Goal: Information Seeking & Learning: Find specific fact

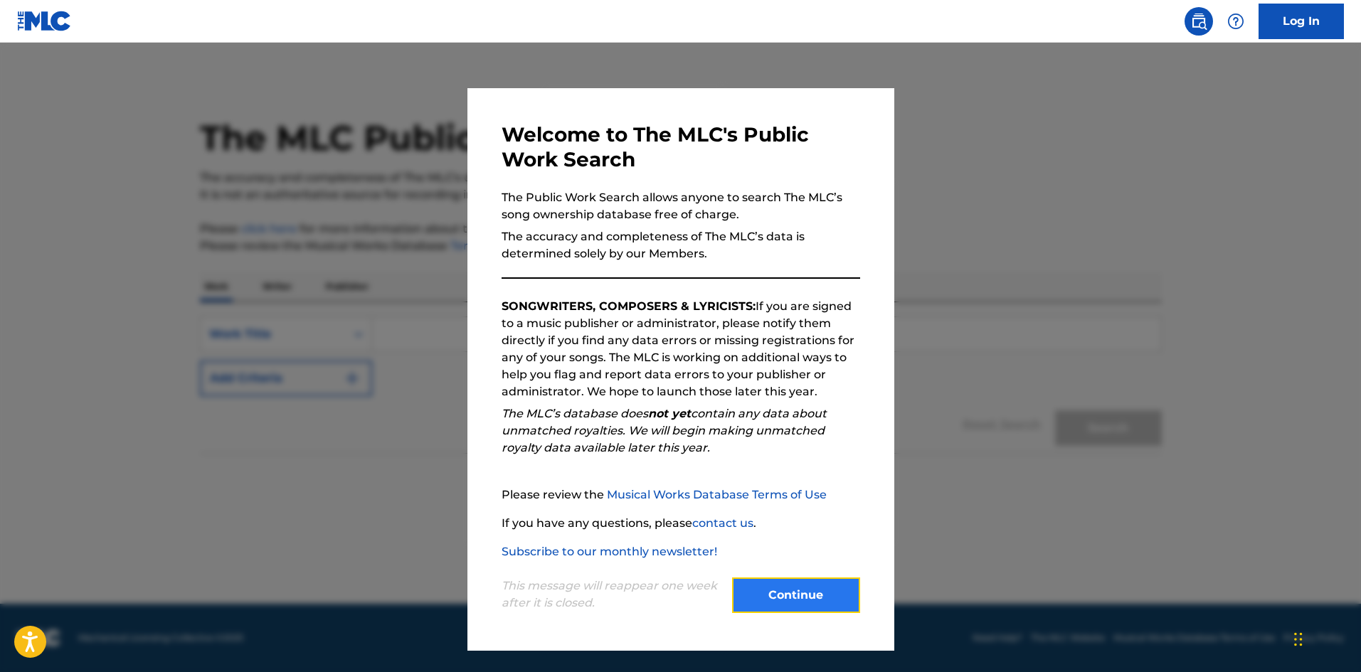
click at [807, 590] on button "Continue" at bounding box center [796, 596] width 128 height 36
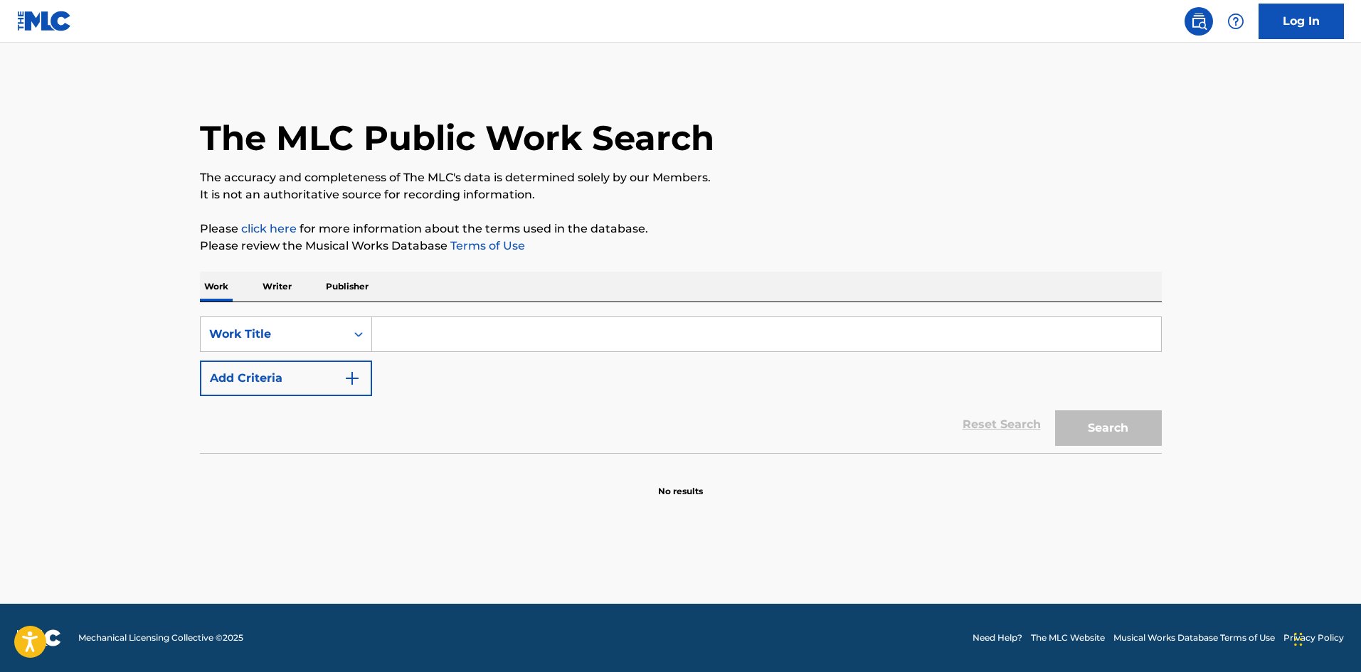
click at [286, 286] on p "Writer" at bounding box center [277, 287] width 38 height 30
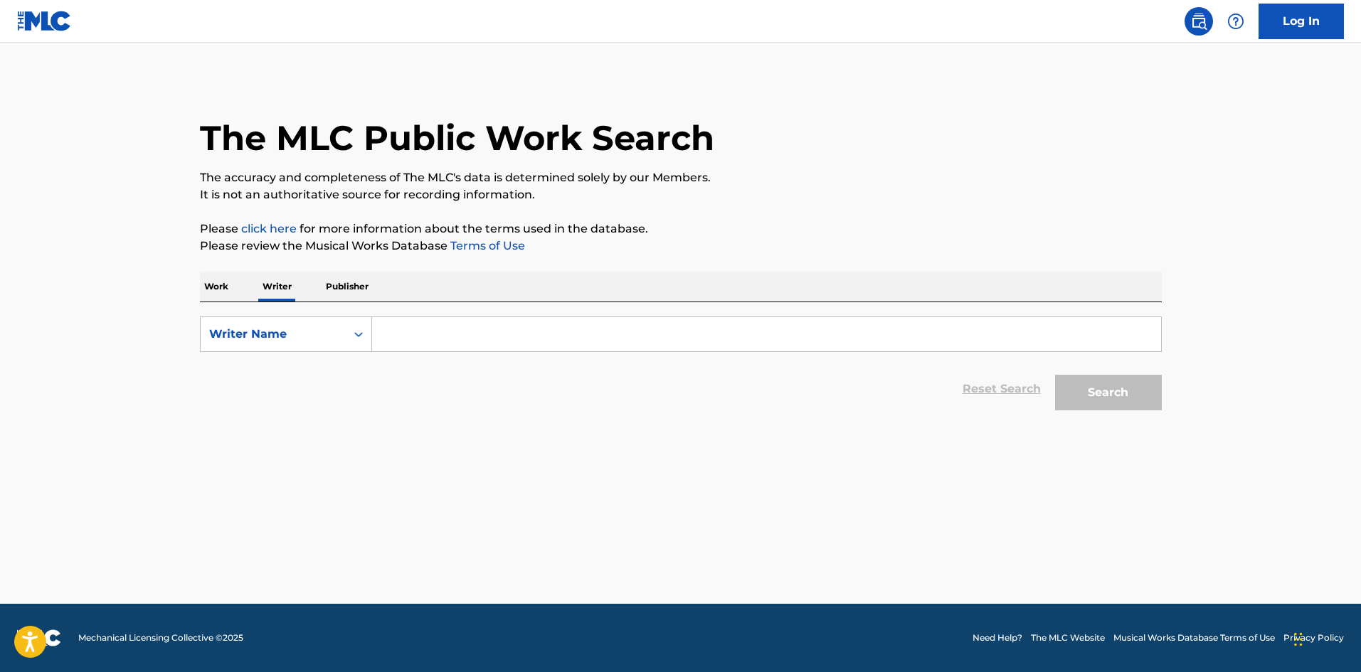
click at [538, 351] on input "Search Form" at bounding box center [766, 334] width 789 height 34
type input "[PERSON_NAME]"
click at [1106, 393] on button "Search" at bounding box center [1108, 393] width 107 height 36
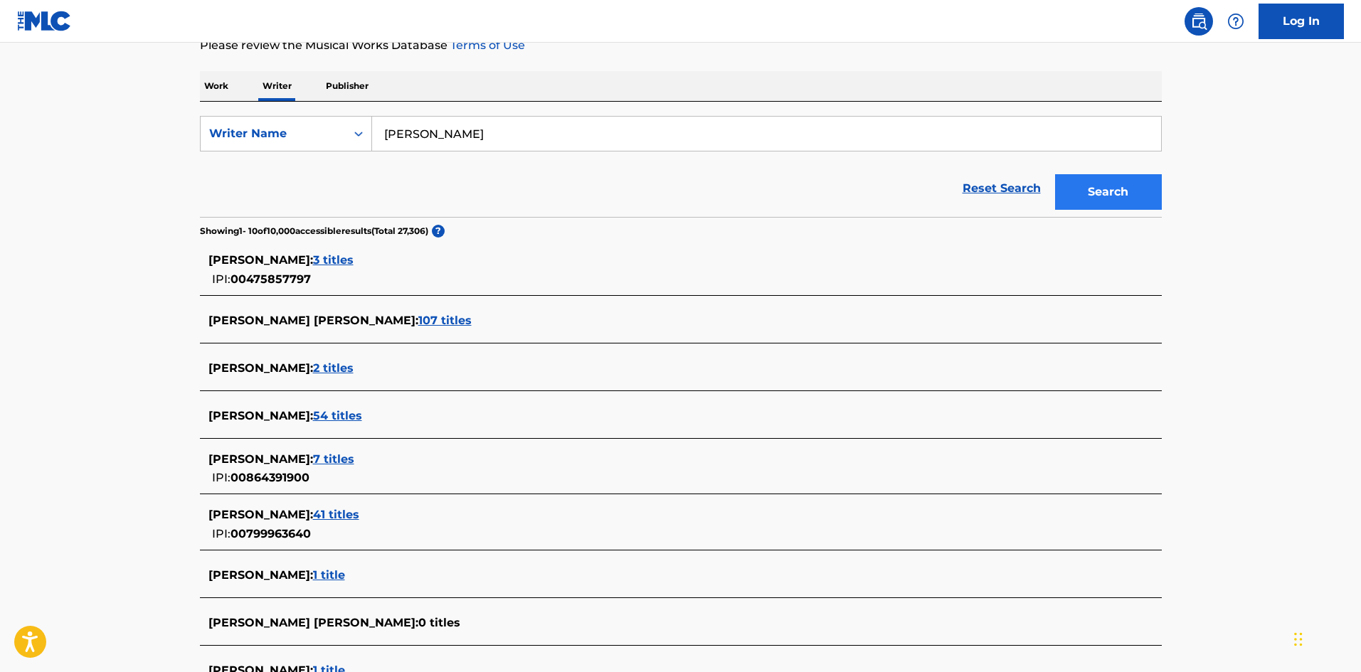
scroll to position [214, 0]
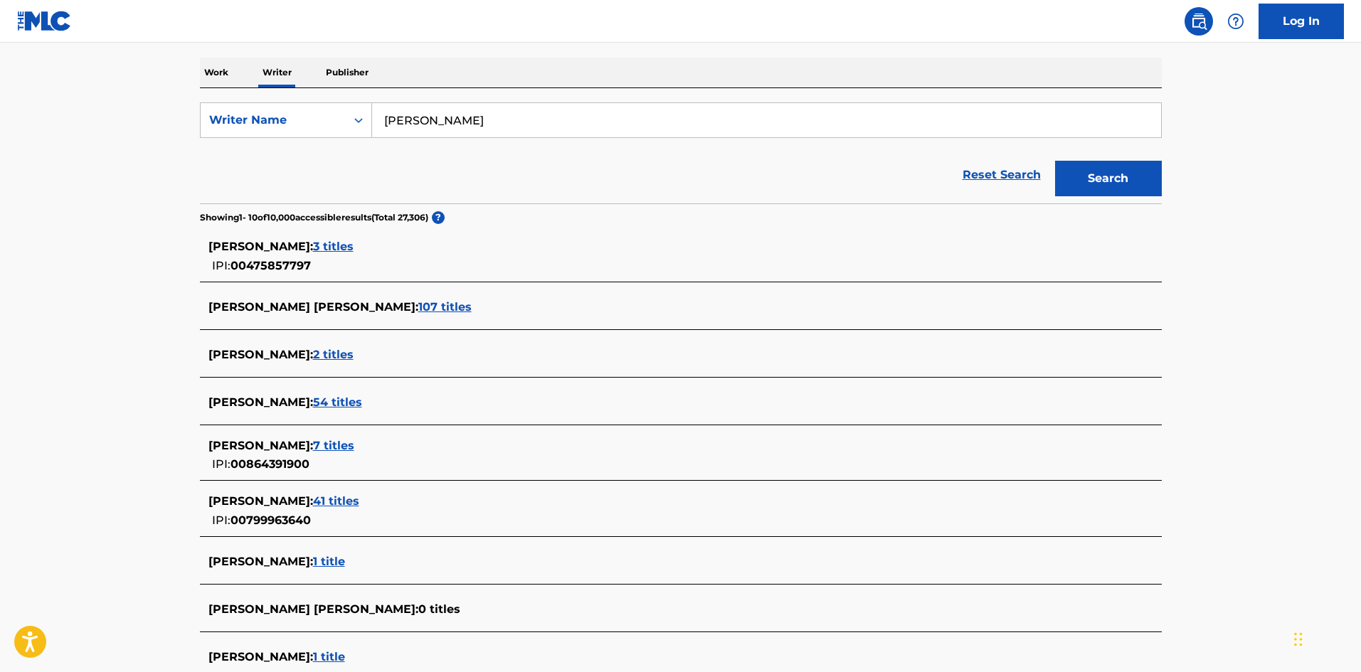
click at [359, 495] on span "41 titles" at bounding box center [336, 501] width 46 height 14
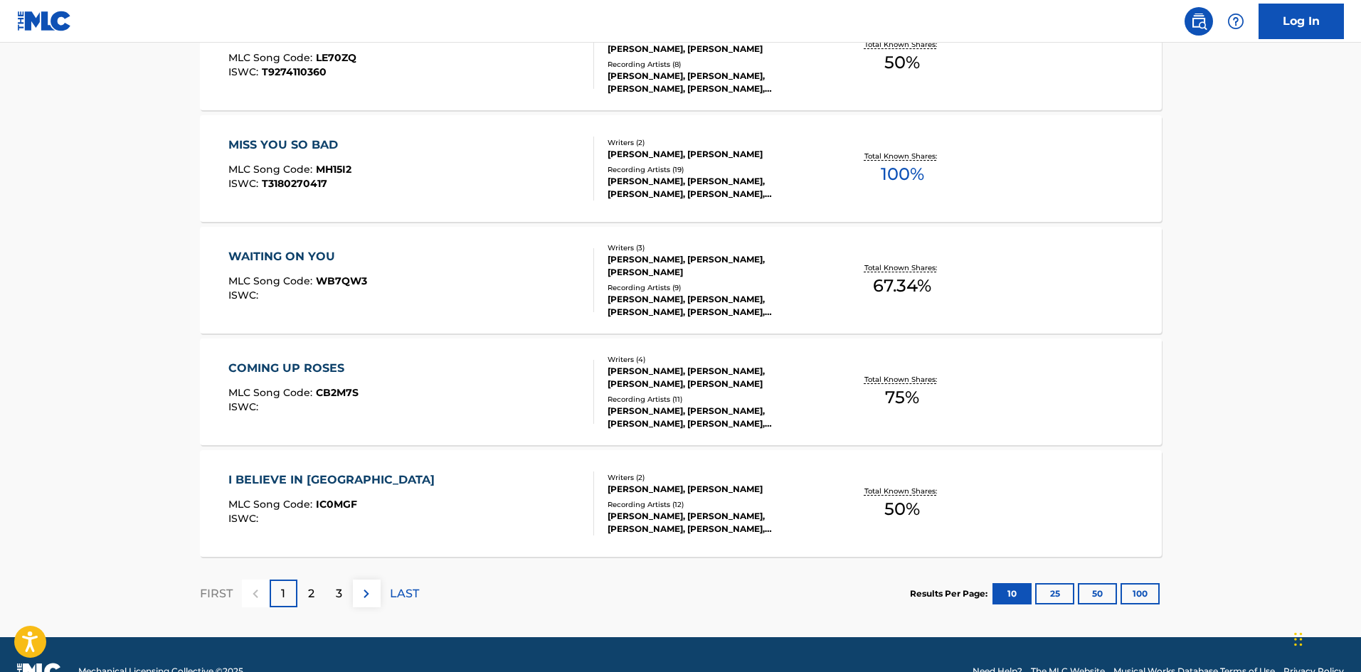
scroll to position [1039, 0]
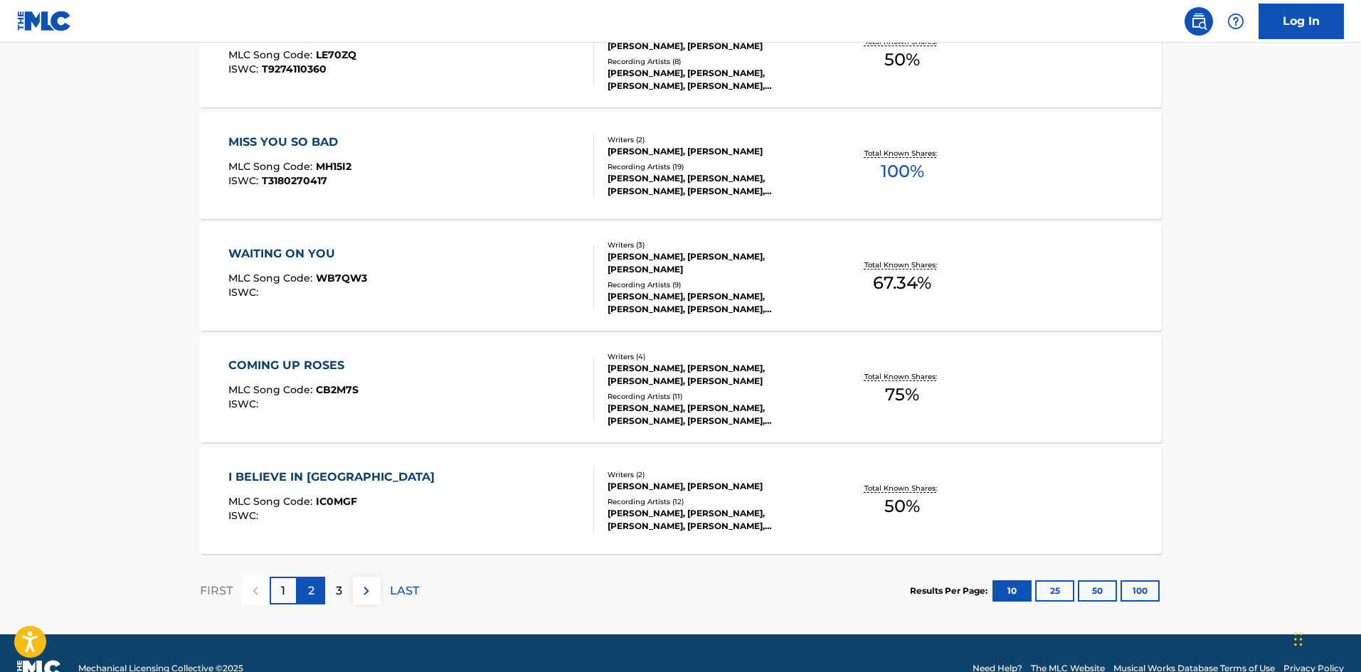
click at [311, 590] on p "2" at bounding box center [311, 591] width 6 height 17
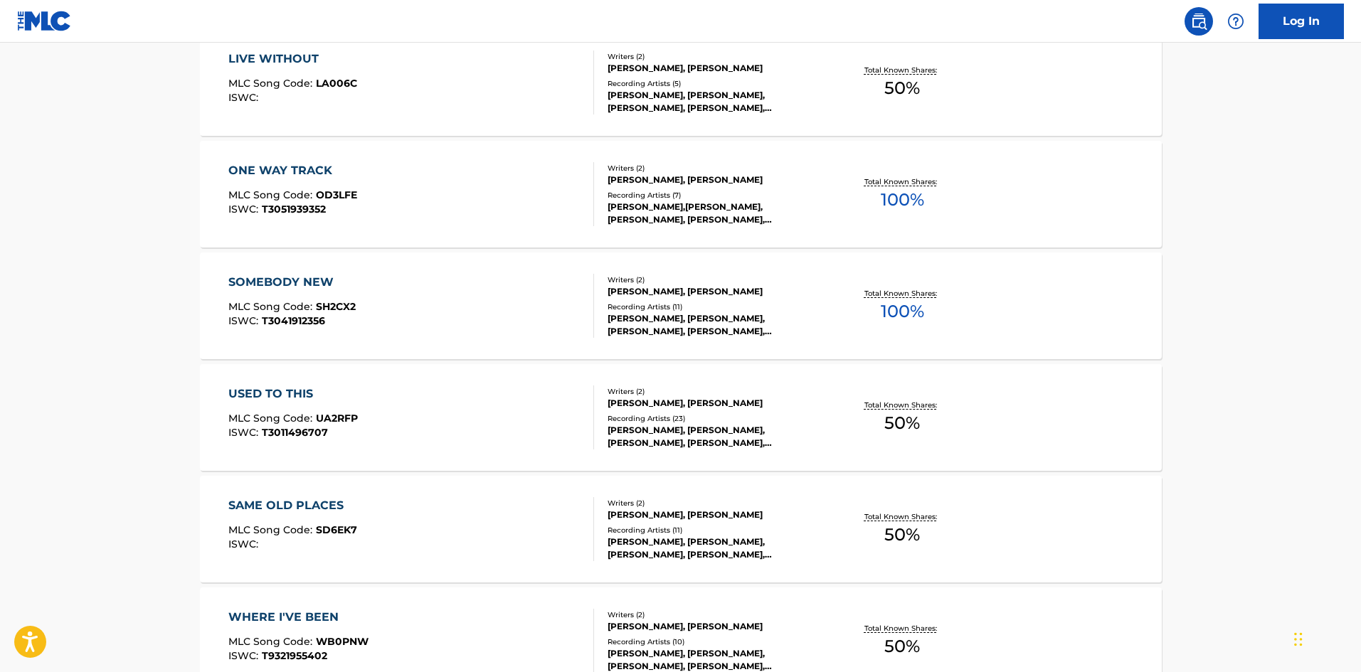
scroll to position [674, 0]
click at [634, 400] on div "[PERSON_NAME], [PERSON_NAME]" at bounding box center [714, 404] width 215 height 13
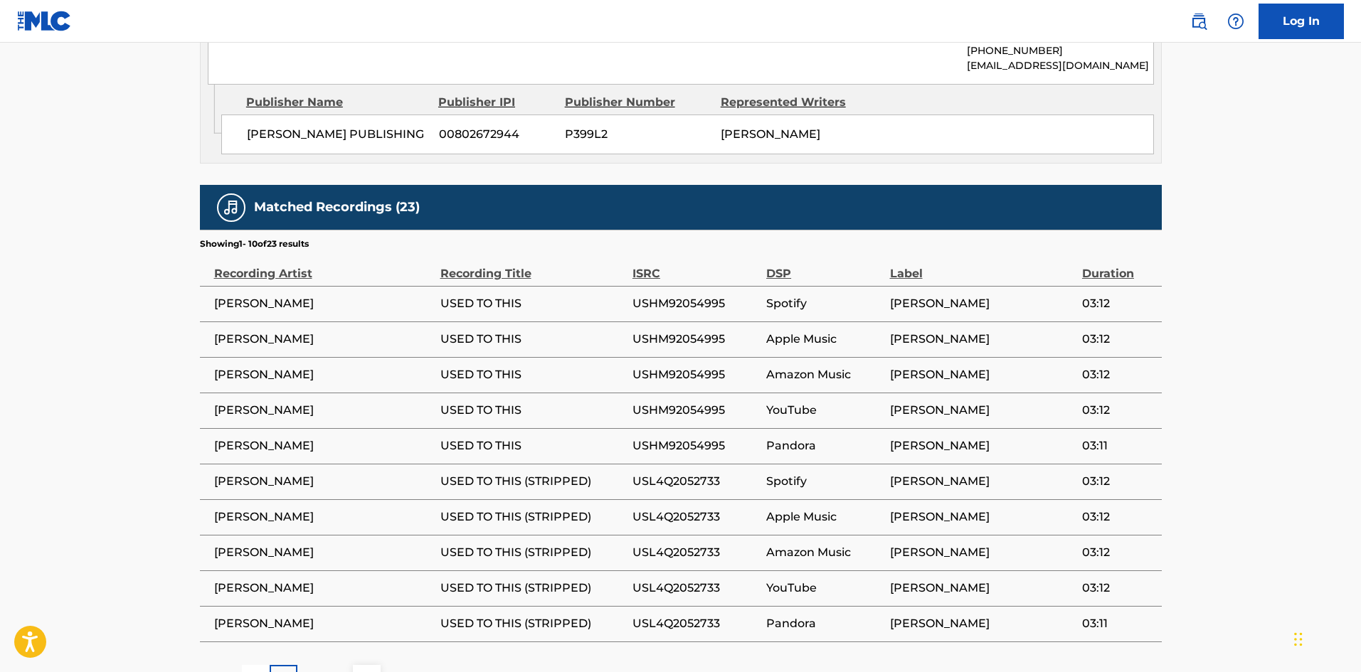
scroll to position [832, 0]
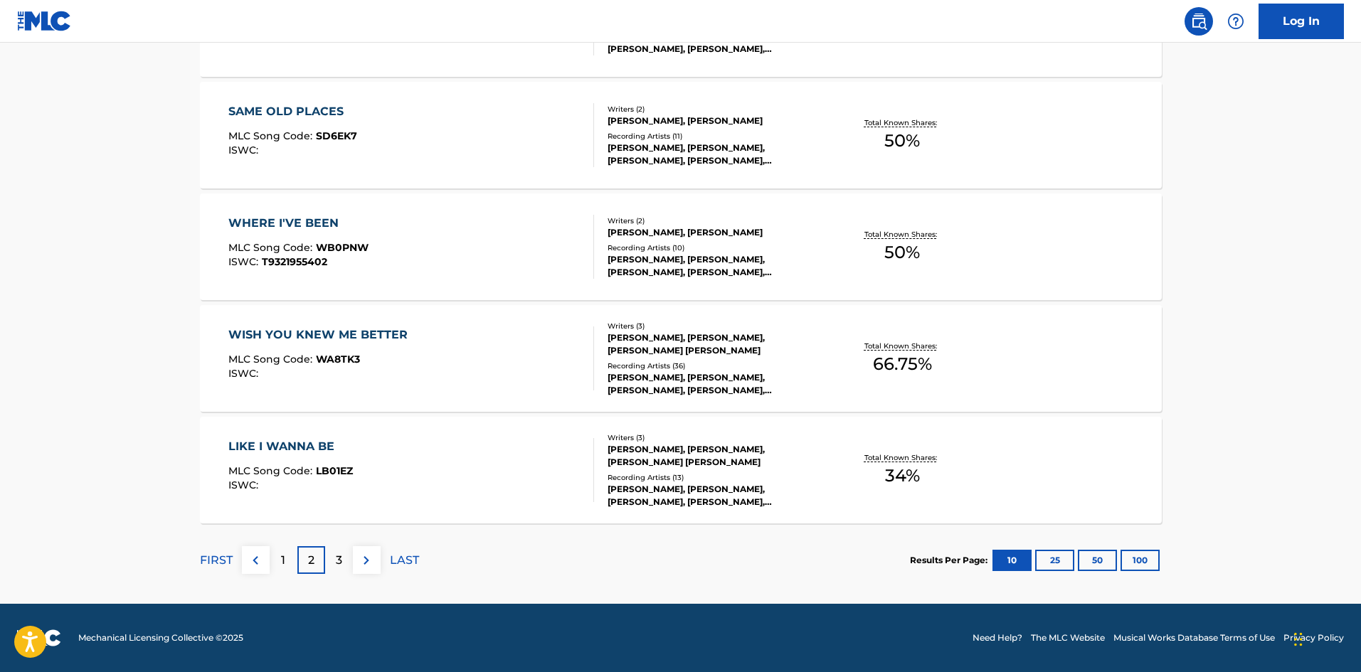
scroll to position [1068, 0]
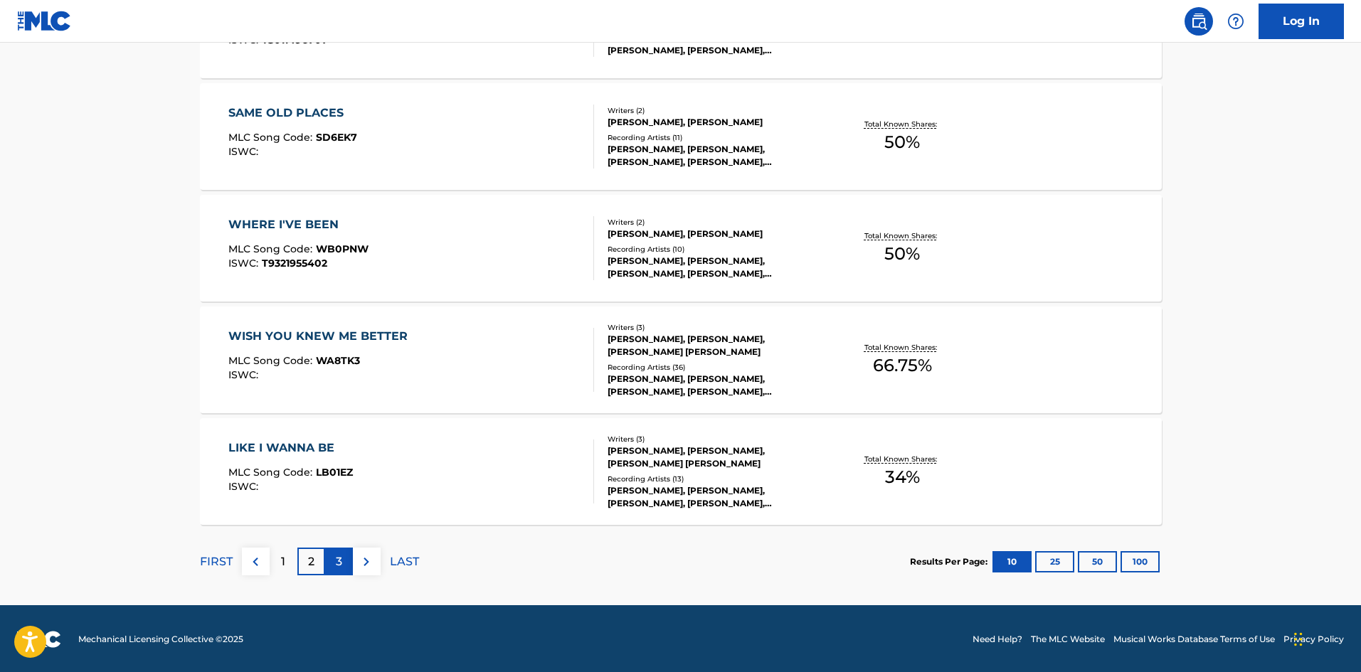
click at [330, 567] on div "3" at bounding box center [339, 562] width 28 height 28
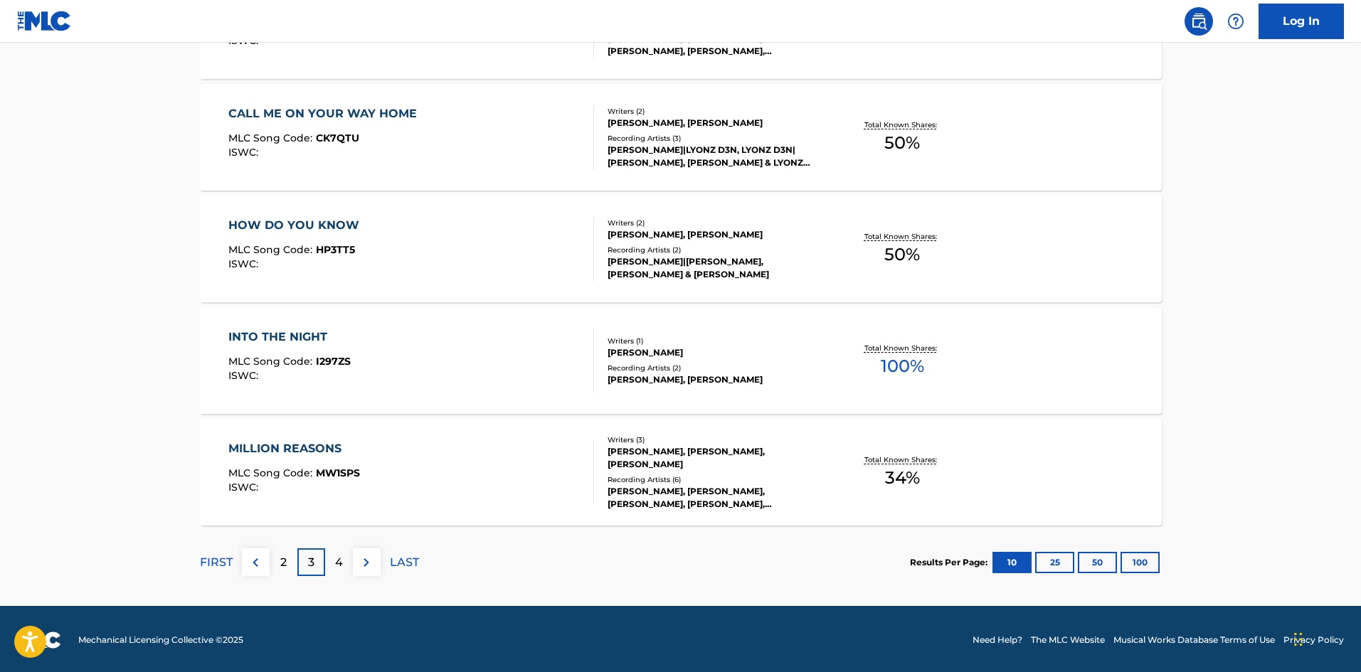
scroll to position [1066, 0]
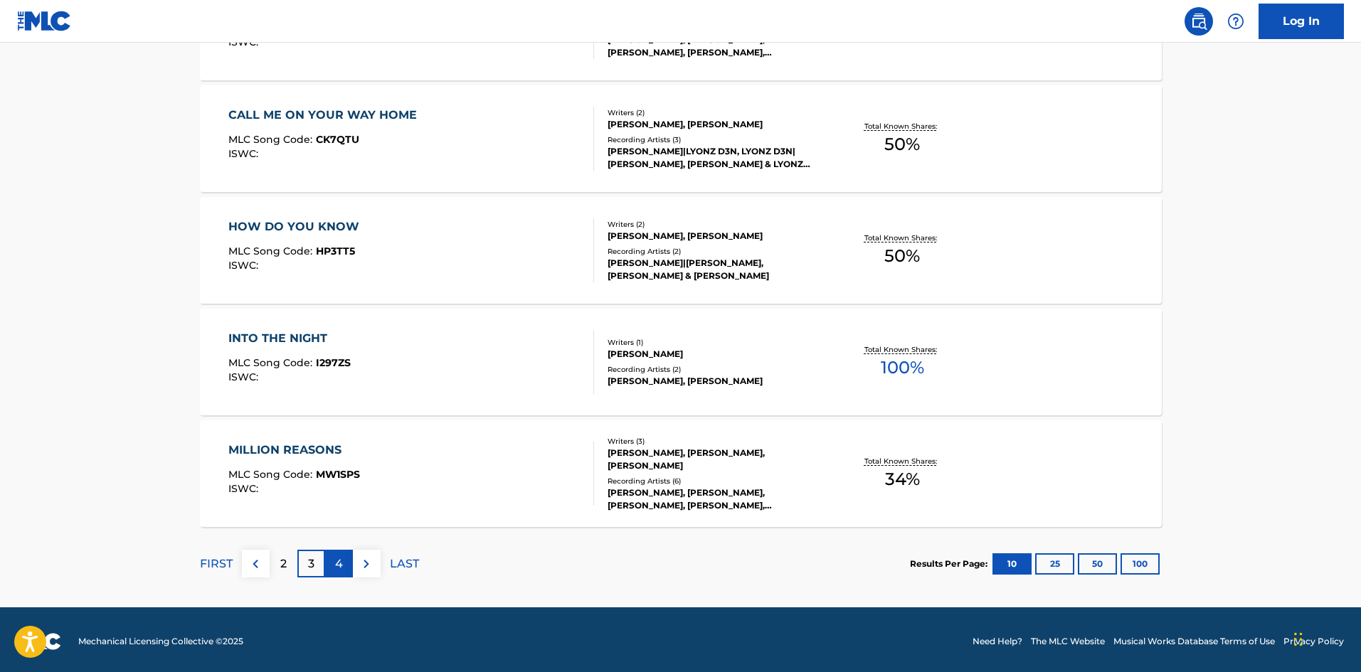
click at [335, 575] on div "4" at bounding box center [339, 564] width 28 height 28
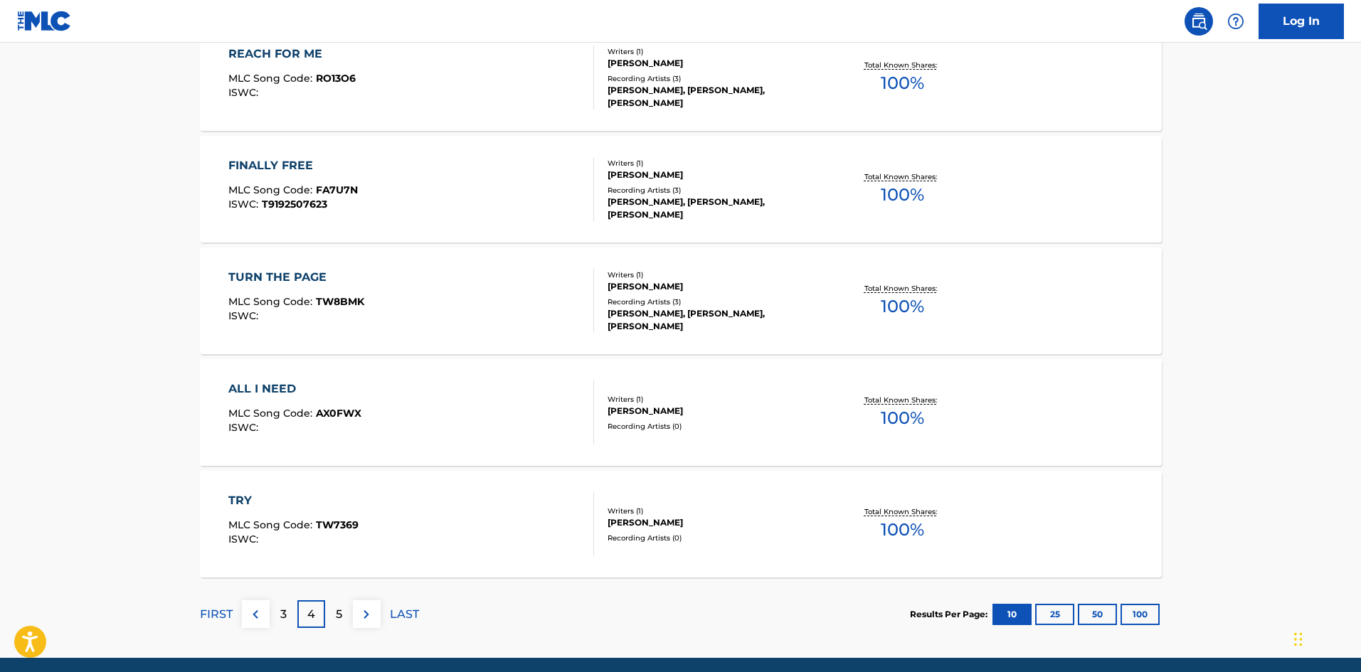
scroll to position [1013, 0]
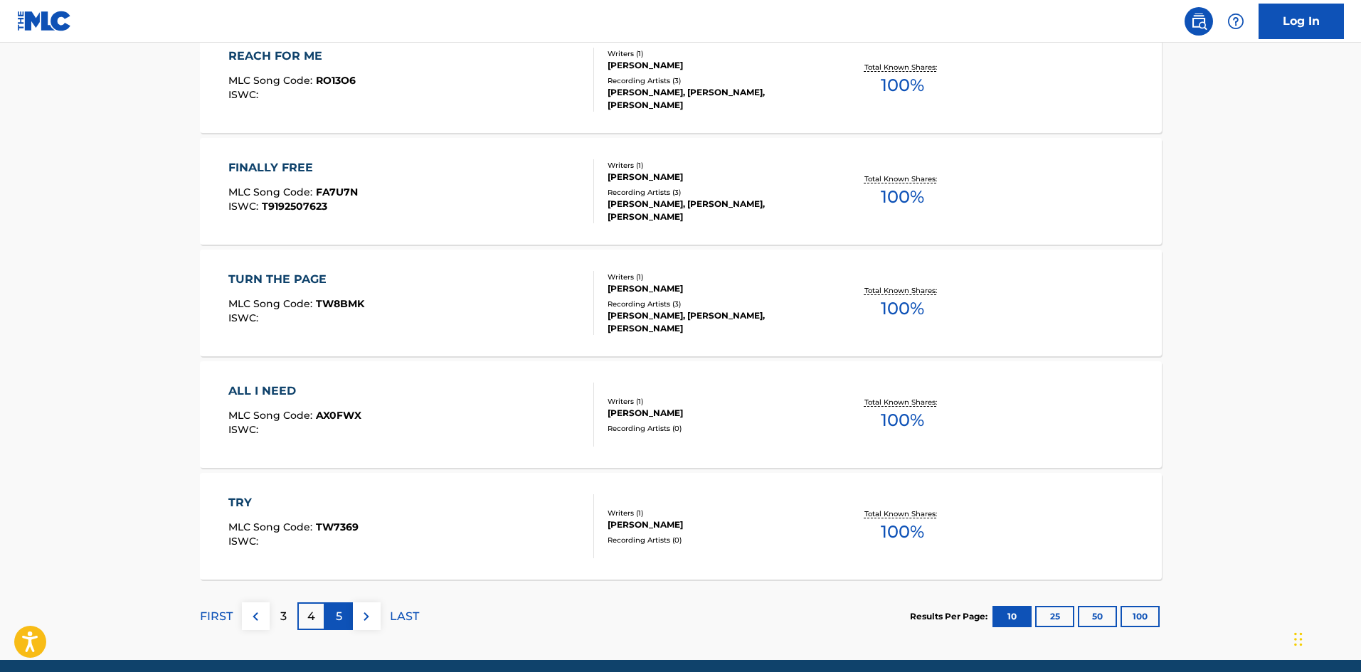
click at [341, 612] on p "5" at bounding box center [339, 616] width 6 height 17
